Goal: Use online tool/utility: Utilize a website feature to perform a specific function

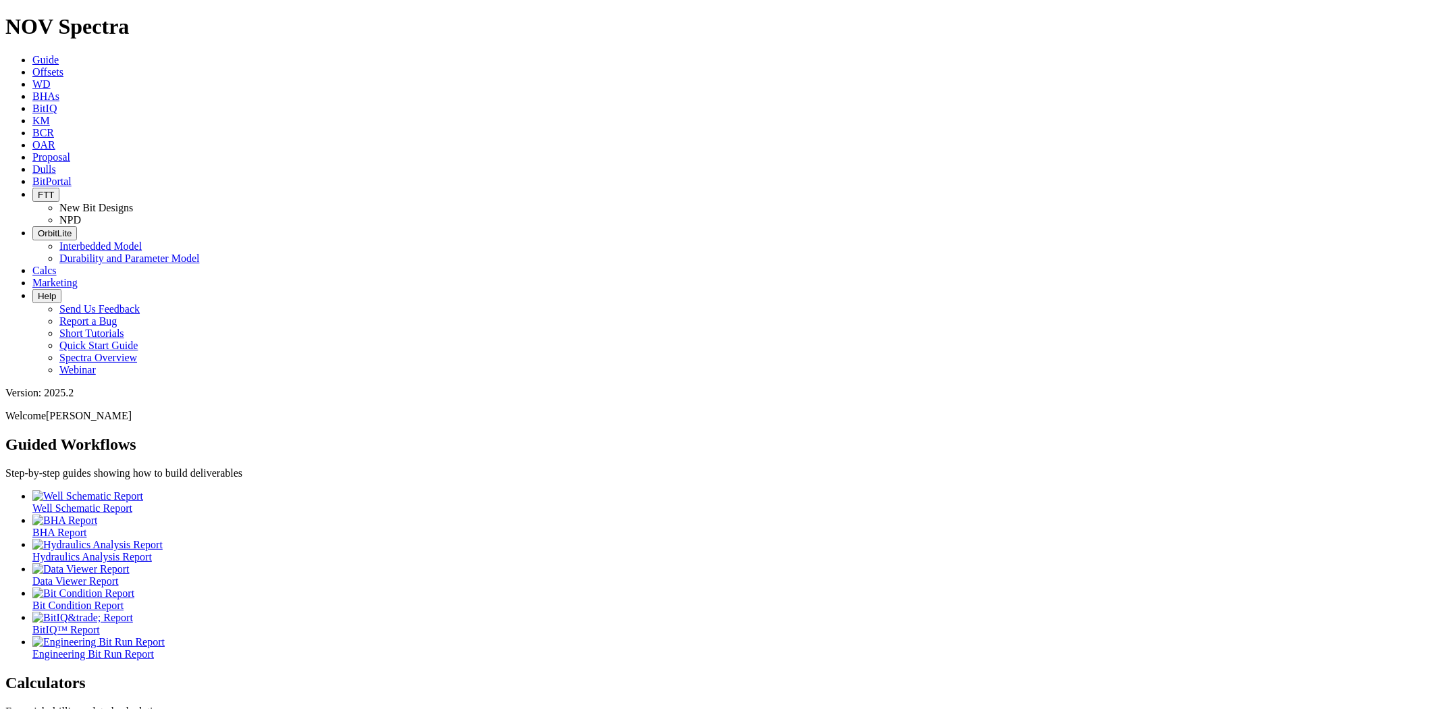
click at [57, 265] on span "Calcs" at bounding box center [44, 270] width 24 height 11
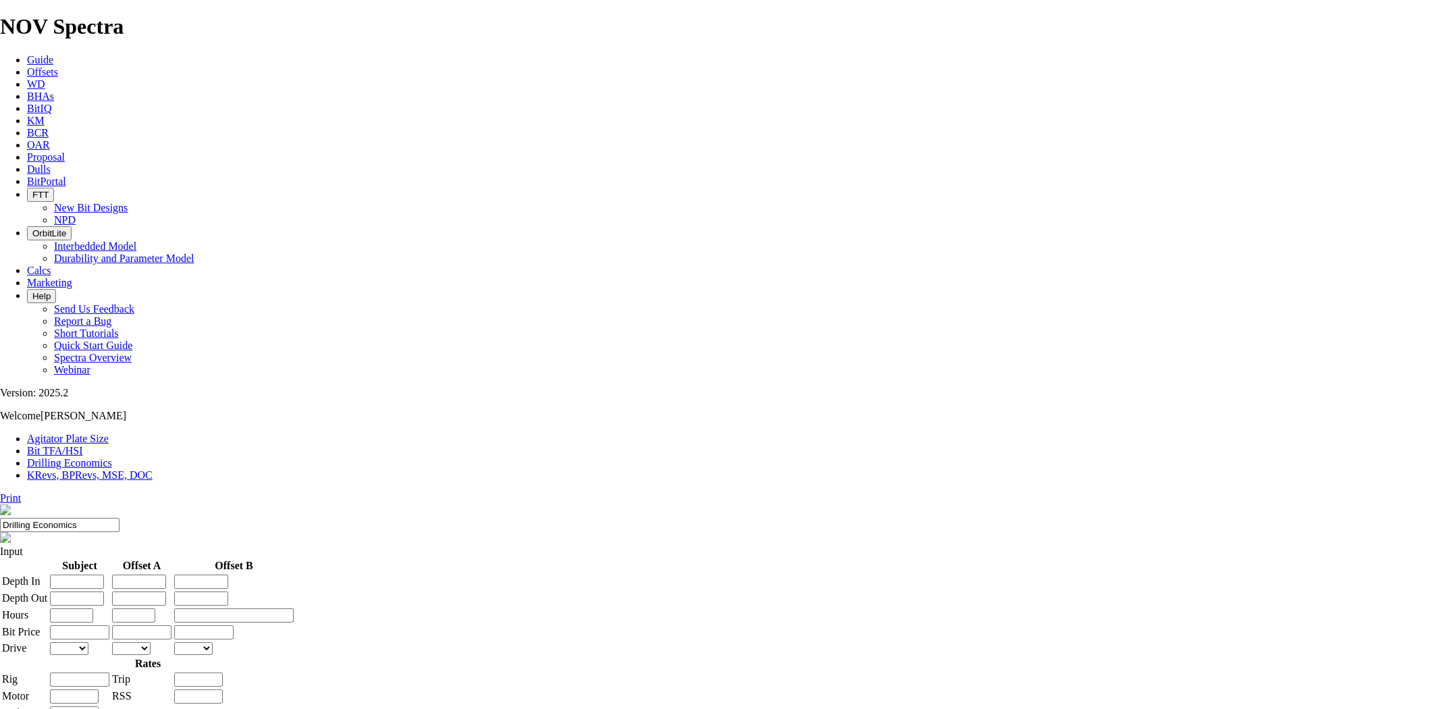
click at [83, 445] on link "Bit TFA/HSI" at bounding box center [55, 450] width 56 height 11
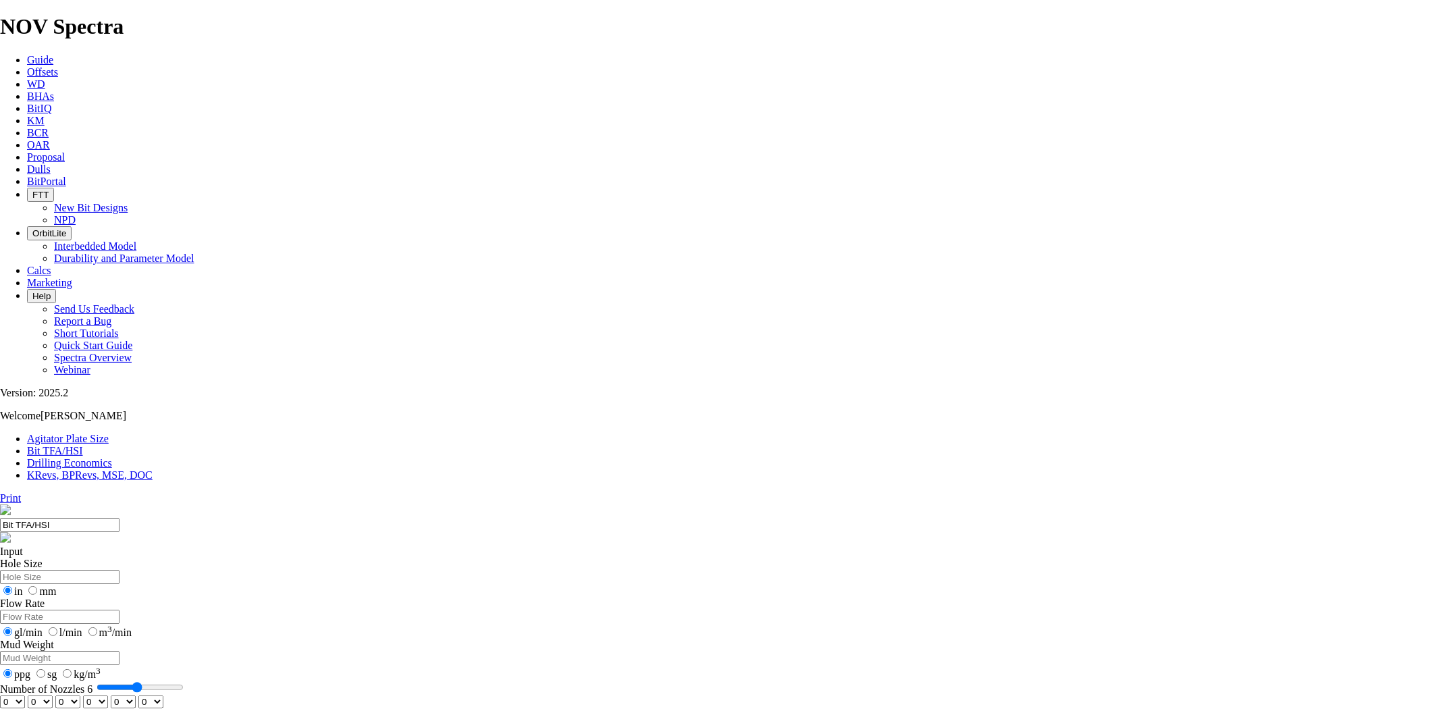
drag, startPoint x: 591, startPoint y: 355, endPoint x: 579, endPoint y: 353, distance: 12.3
type input "6"
click at [184, 682] on input "Number of Nozzles 6" at bounding box center [140, 687] width 87 height 11
click at [25, 695] on select "0 1 2 3 4 5 6 7 8 9 10 11 12 13 14 15 16 17 18 19 20 21 22 23 24 25 26 27 28 29…" at bounding box center [12, 701] width 25 height 13
select select "number:13"
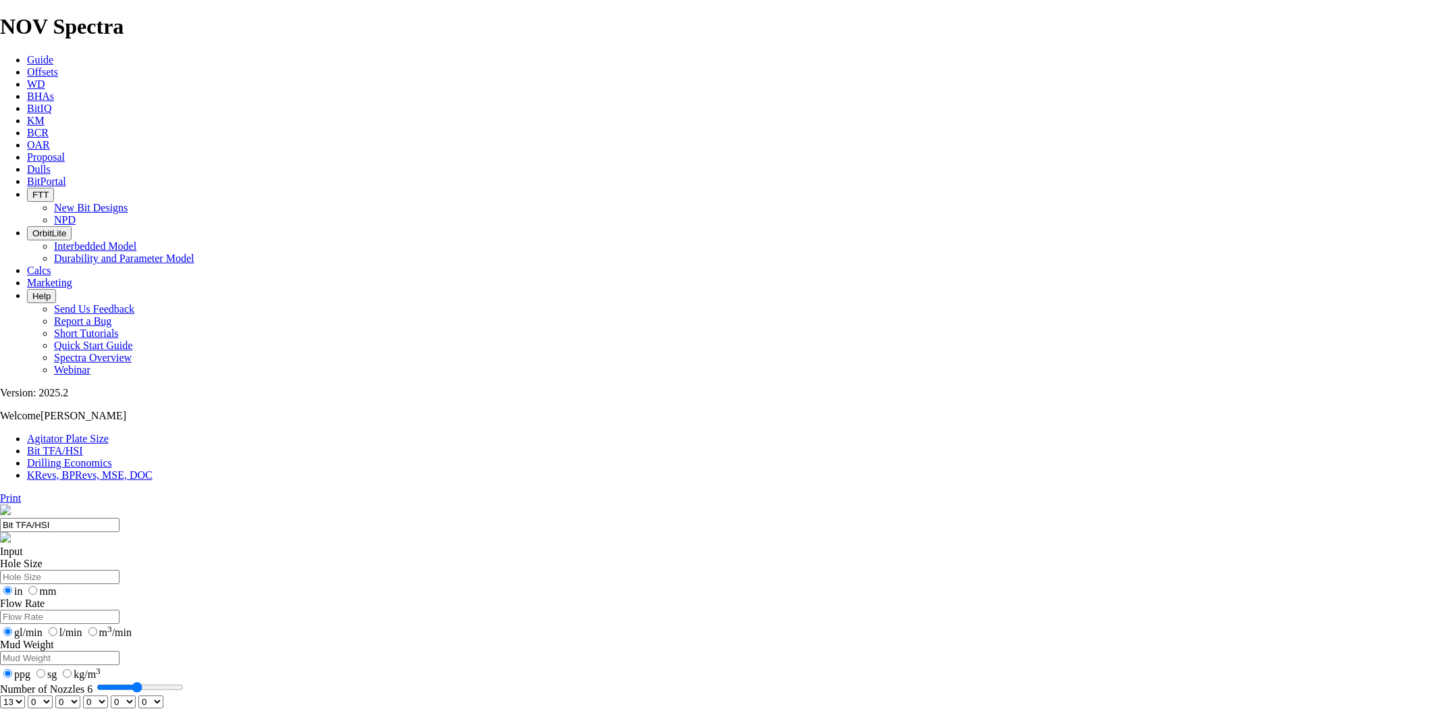
click at [25, 695] on select "0 1 2 3 4 5 6 7 8 9 10 11 12 13 14 15 16 17 18 19 20 21 22 23 24 25 26 27 28 29…" at bounding box center [12, 701] width 25 height 13
select select "number:13"
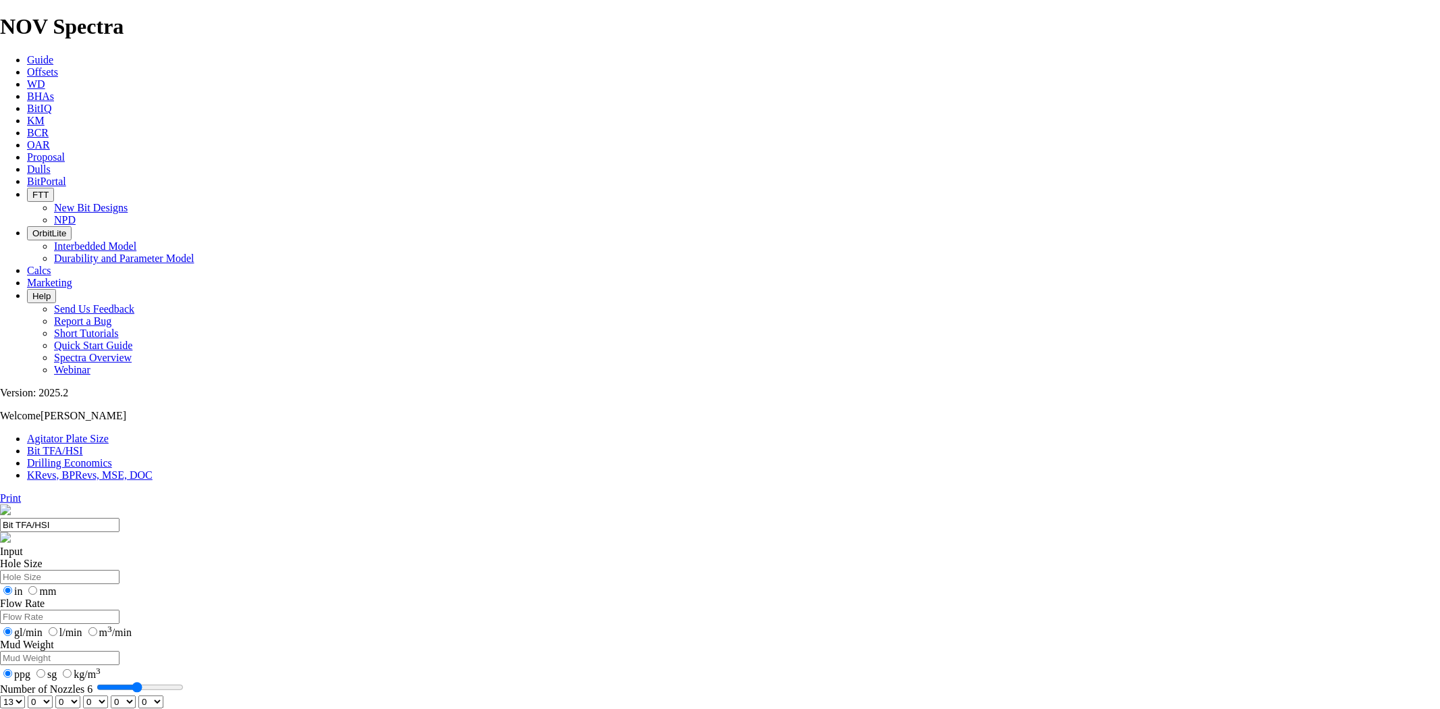
select select "number:13"
checkbox input "true"
click at [119, 570] on input "Hole Size" at bounding box center [59, 577] width 119 height 14
type input "8.5"
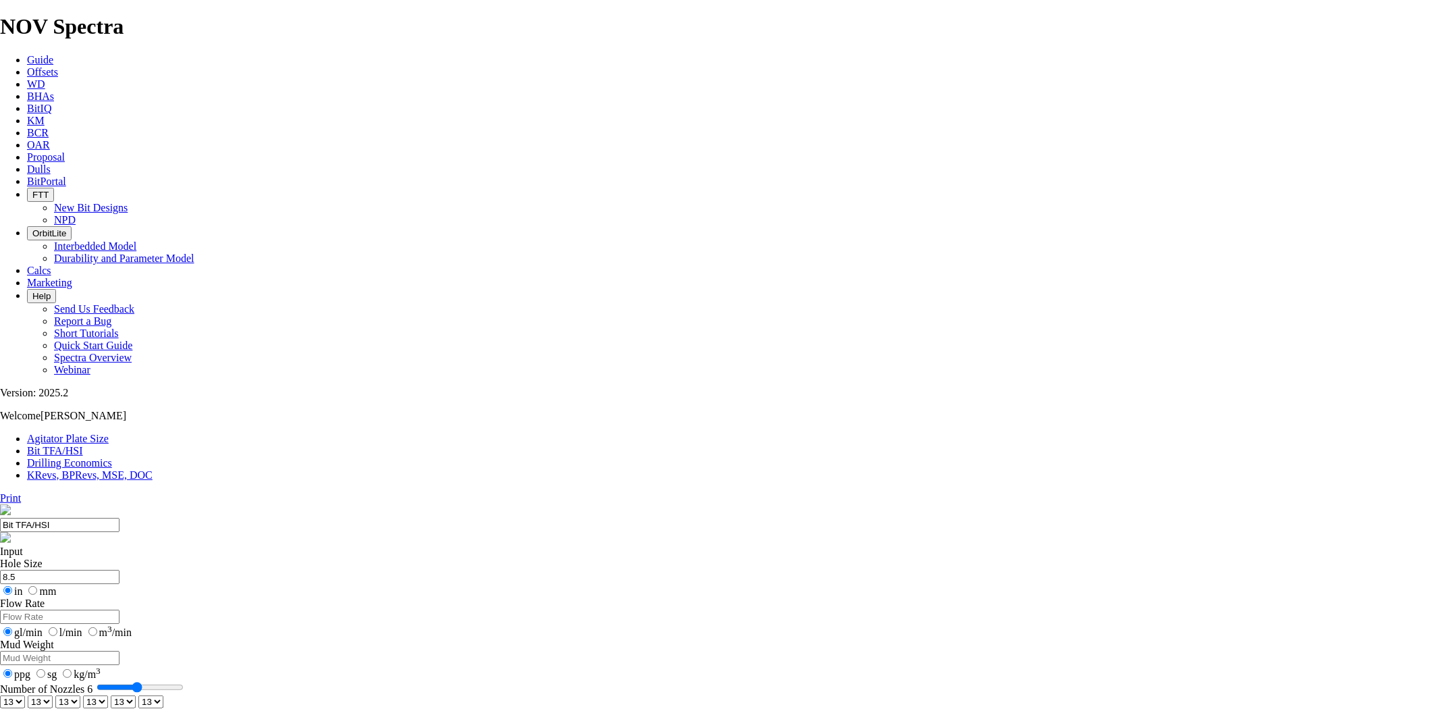
click at [119, 609] on input "Flow Rate" at bounding box center [59, 616] width 119 height 14
type input "700"
click at [119, 651] on input "Mud Weight" at bounding box center [59, 658] width 119 height 14
type input "10.5"
